Goal: Task Accomplishment & Management: Use online tool/utility

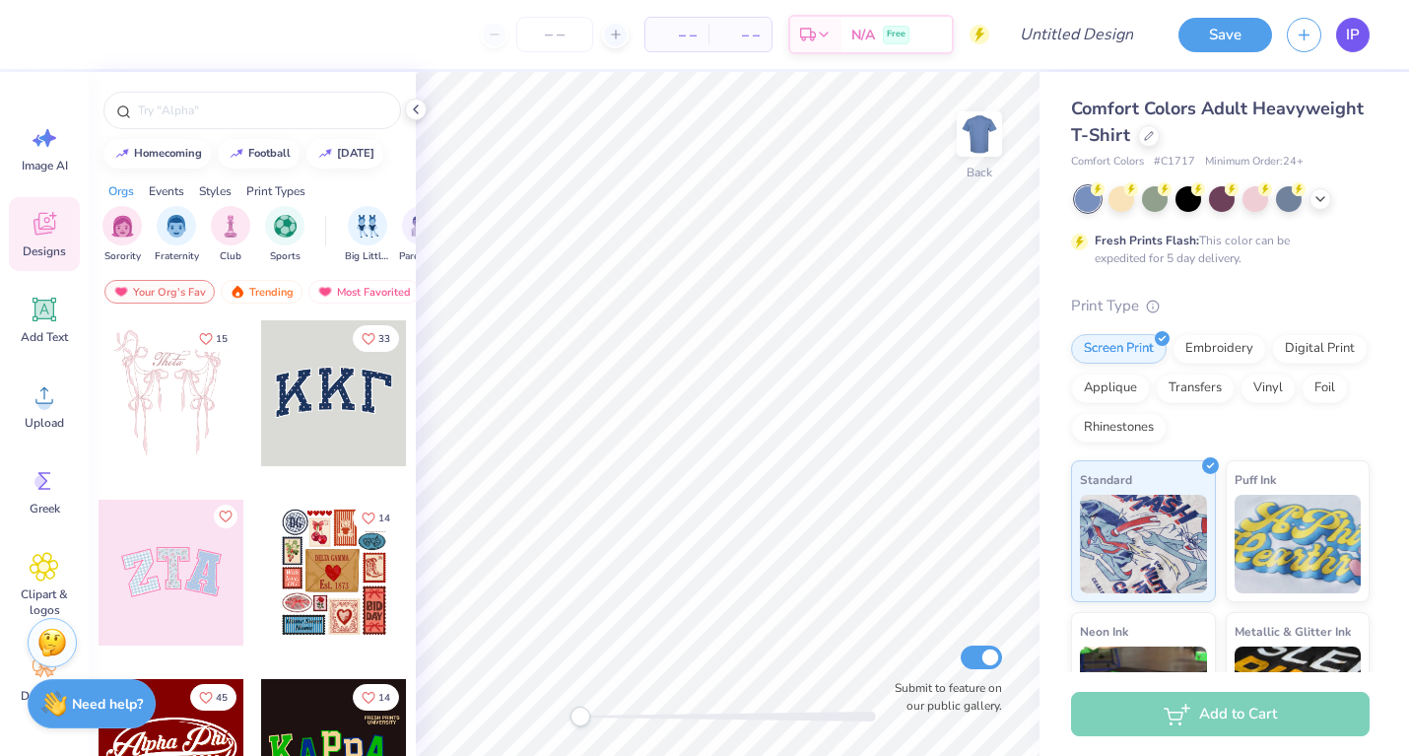
click at [1353, 48] on link "IP" at bounding box center [1352, 35] width 33 height 34
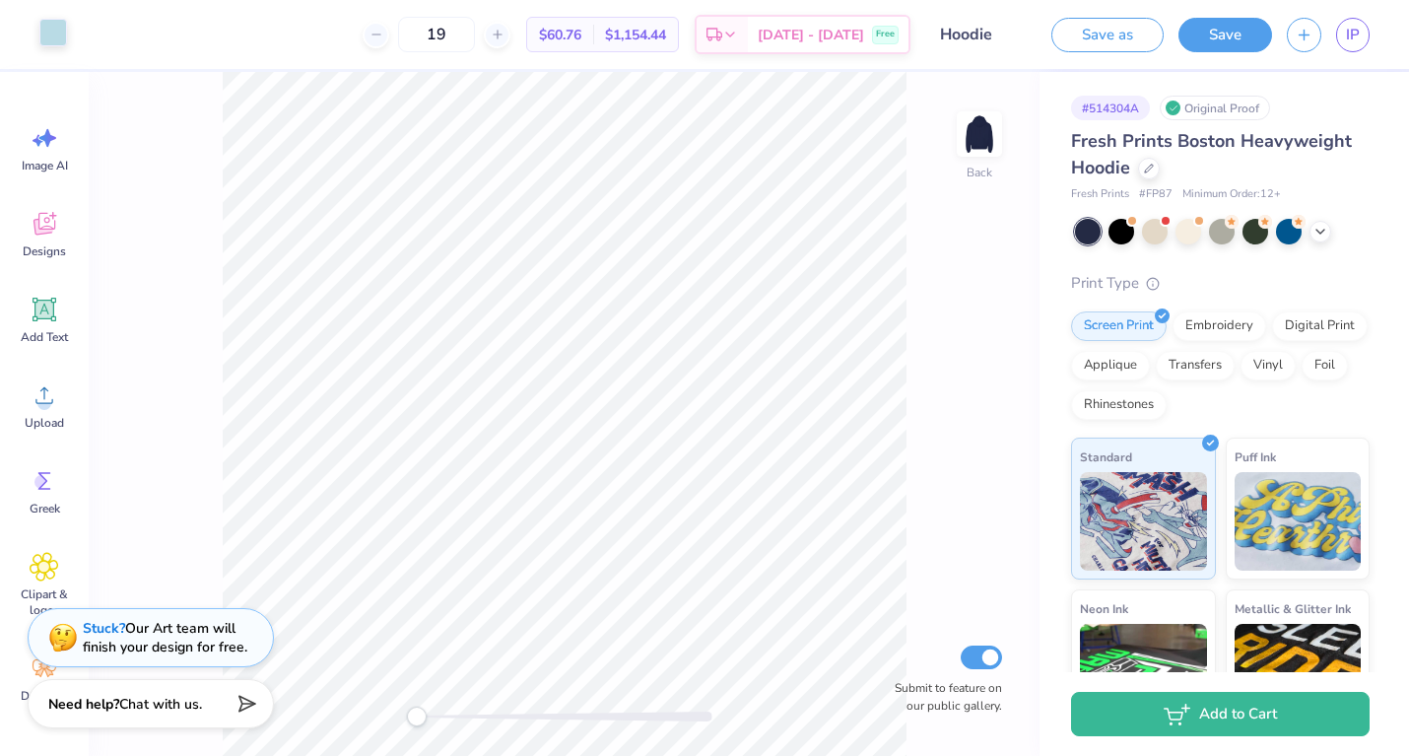
click at [46, 29] on div at bounding box center [53, 33] width 28 height 28
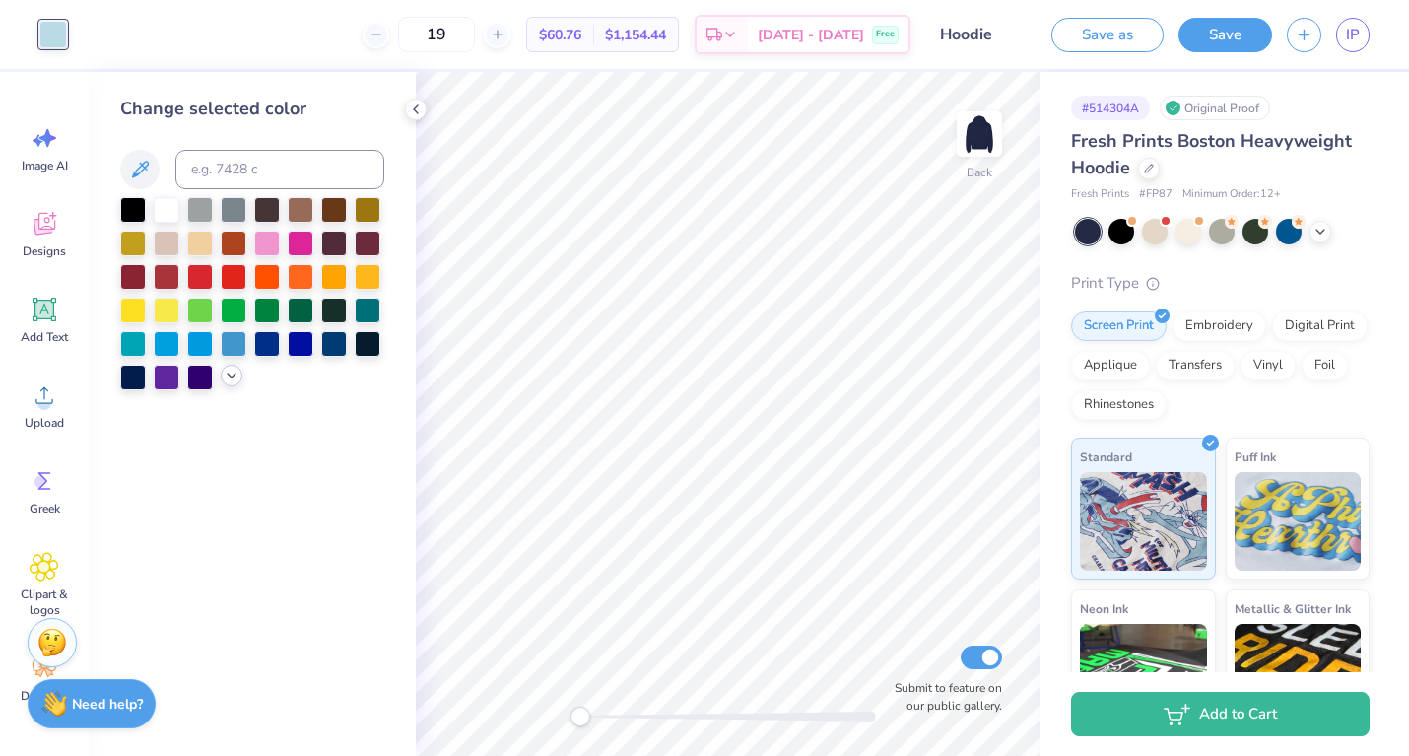
click at [232, 379] on icon at bounding box center [232, 376] width 16 height 16
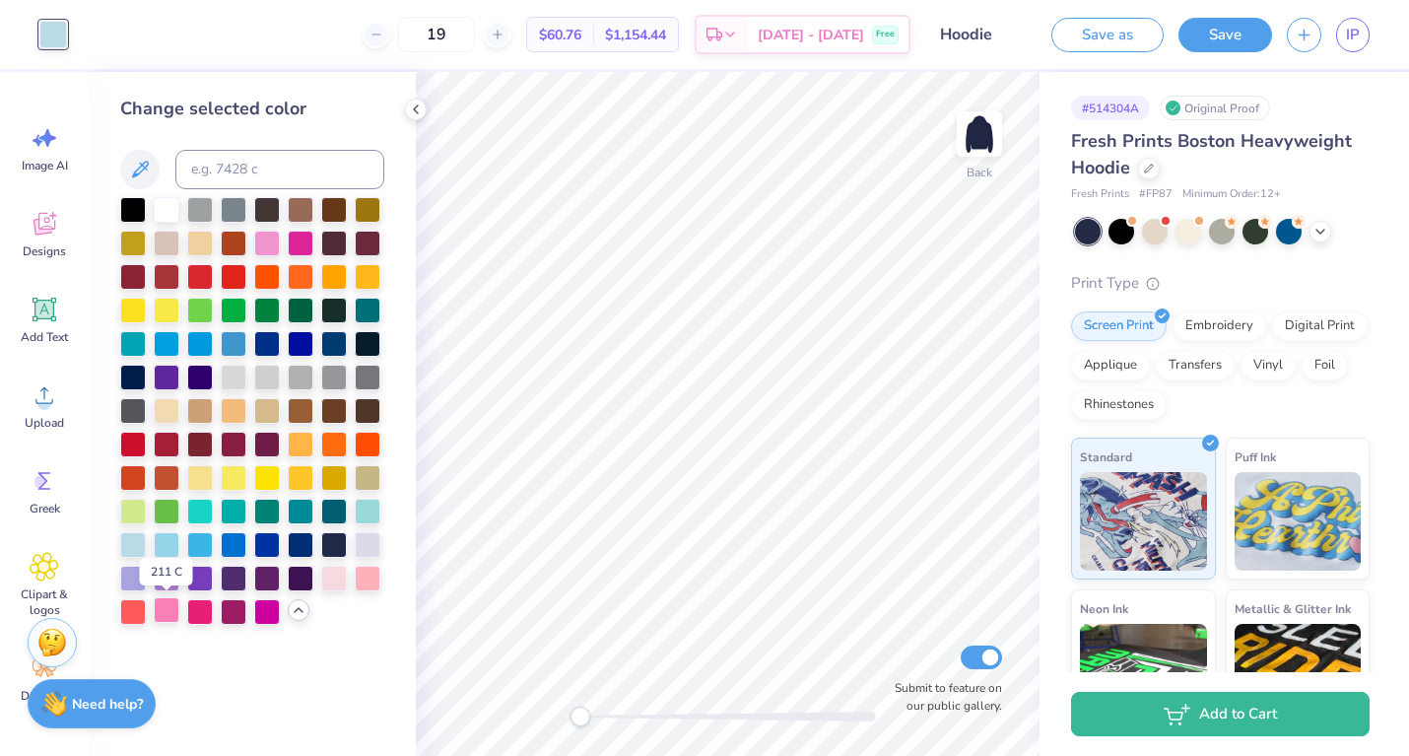
click at [164, 615] on div at bounding box center [167, 610] width 26 height 26
click at [370, 573] on div at bounding box center [368, 577] width 26 height 26
click at [270, 242] on div at bounding box center [267, 242] width 26 height 26
click at [171, 608] on div at bounding box center [167, 610] width 26 height 26
click at [268, 246] on div at bounding box center [267, 242] width 26 height 26
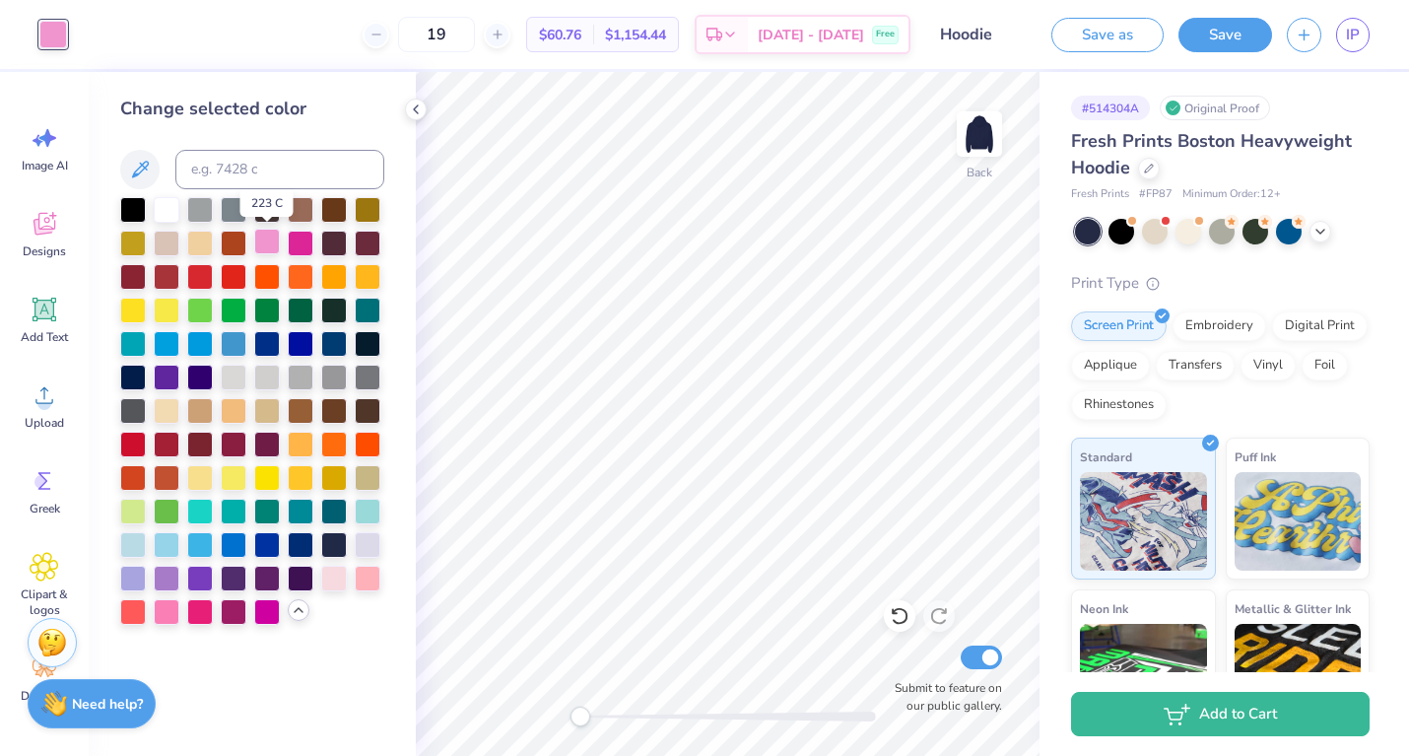
click at [268, 239] on div at bounding box center [267, 242] width 26 height 26
click at [1223, 21] on button "Save" at bounding box center [1225, 32] width 94 height 34
